Goal: Information Seeking & Learning: Learn about a topic

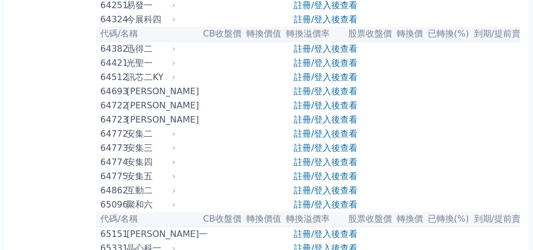
scroll to position [4494, 0]
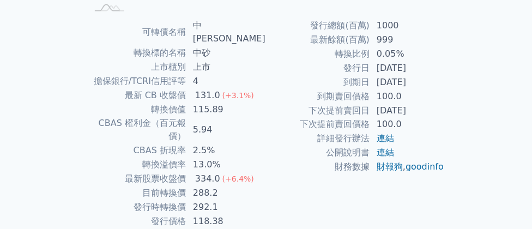
scroll to position [272, 0]
